Goal: Navigation & Orientation: Go to known website

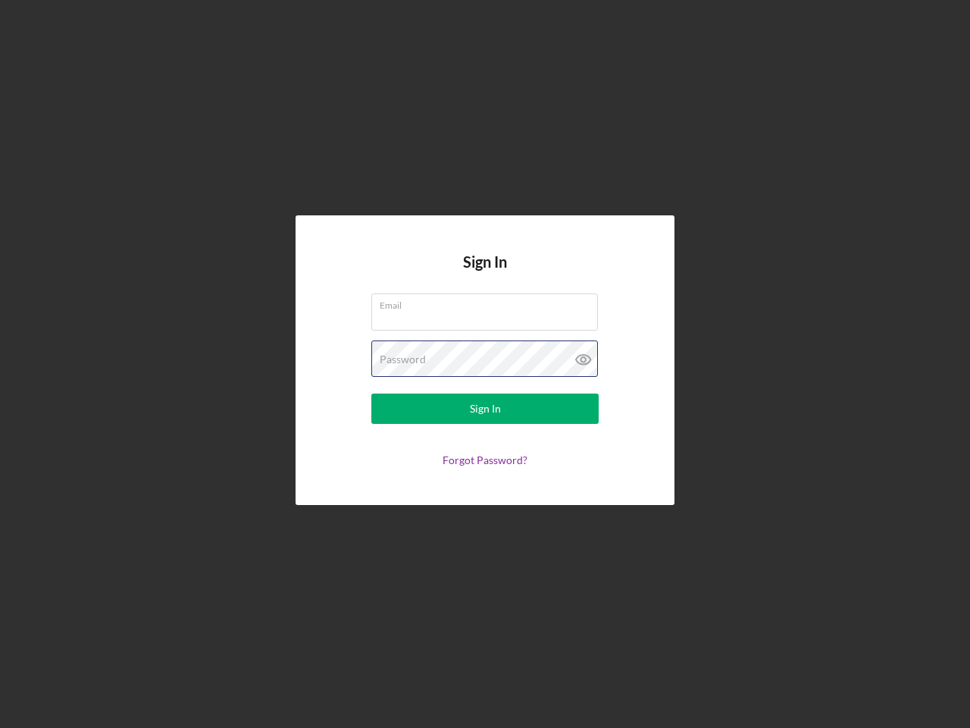
click at [485, 364] on div "Password" at bounding box center [484, 359] width 227 height 38
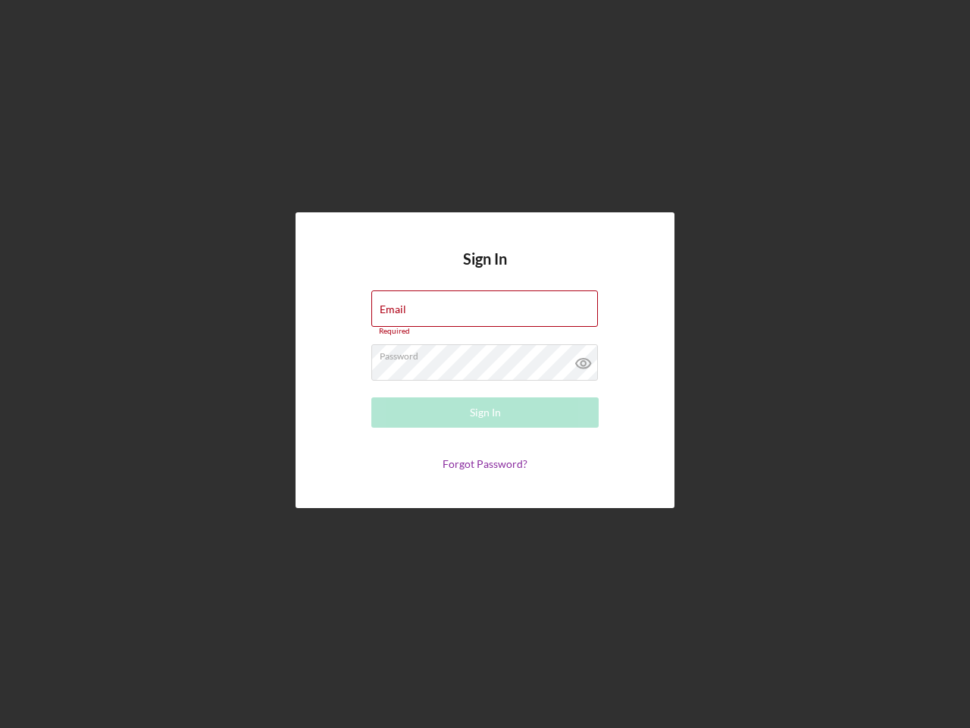
click at [584, 359] on icon at bounding box center [584, 363] width 38 height 38
